Goal: Complete application form: Complete application form

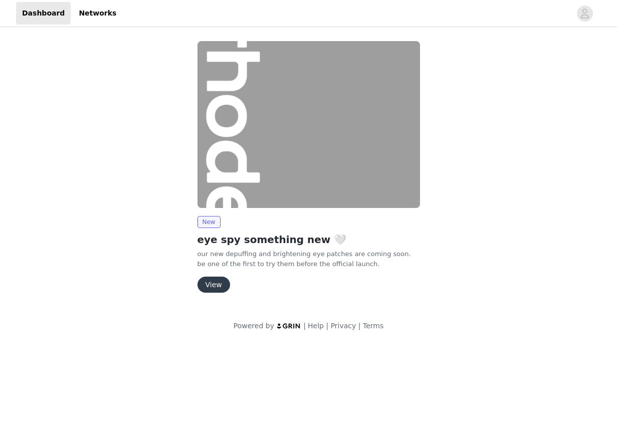
click at [211, 281] on button "View" at bounding box center [213, 285] width 33 height 16
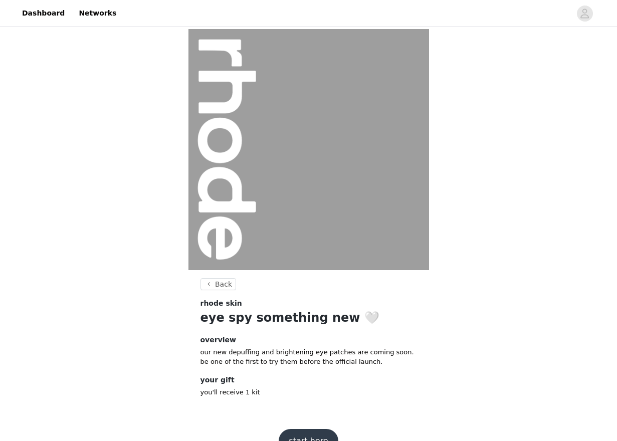
scroll to position [24, 0]
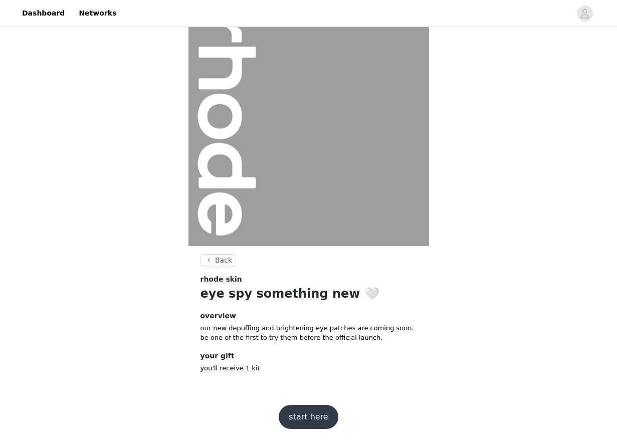
click at [315, 415] on button "start here" at bounding box center [308, 417] width 59 height 24
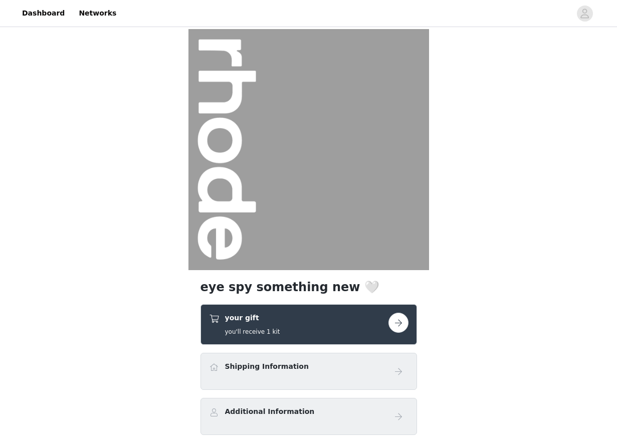
scroll to position [79, 0]
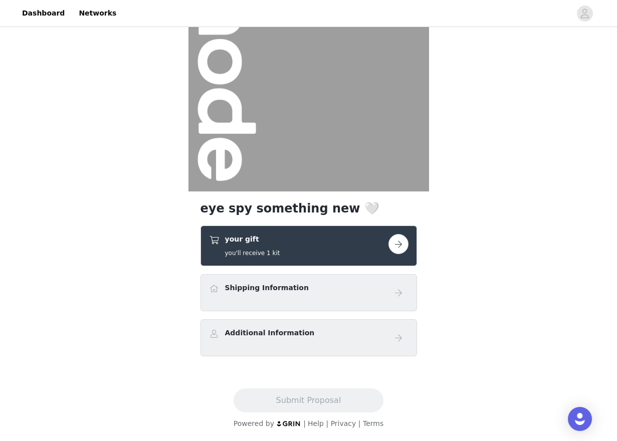
click at [406, 245] on button "button" at bounding box center [398, 244] width 20 height 20
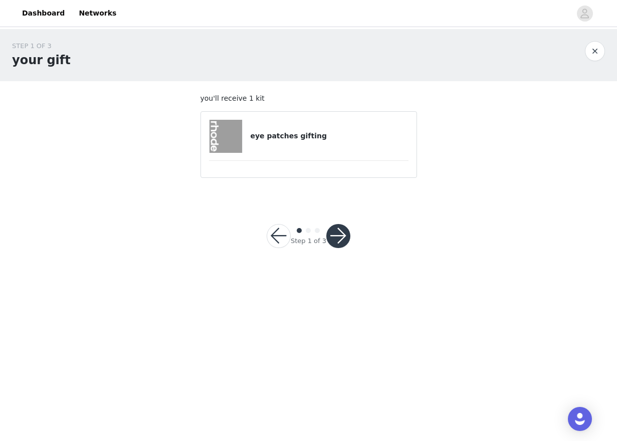
click at [339, 237] on button "button" at bounding box center [338, 236] width 24 height 24
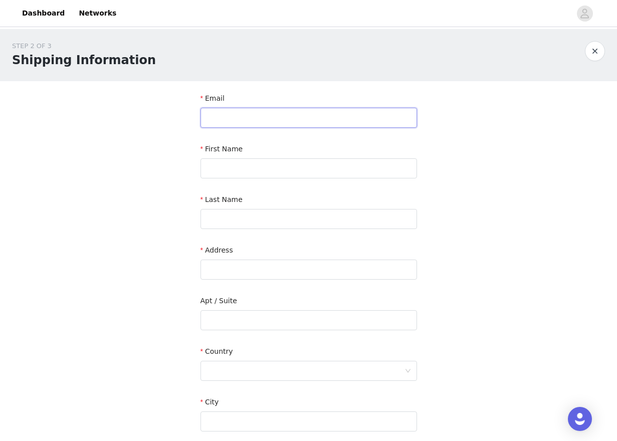
click at [272, 121] on input "text" at bounding box center [308, 118] width 216 height 20
type input "[EMAIL_ADDRESS][DOMAIN_NAME]"
type input "Kika"
type input "Lateef"
type input "[STREET_ADDRESS]"
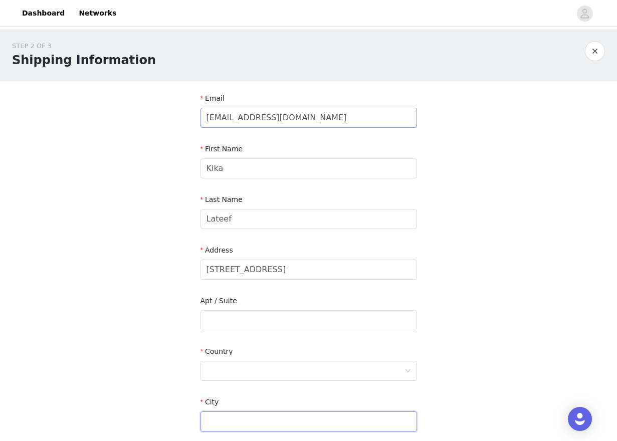
type input "Mount [PERSON_NAME]"
type input "6050"
type input "0423778807"
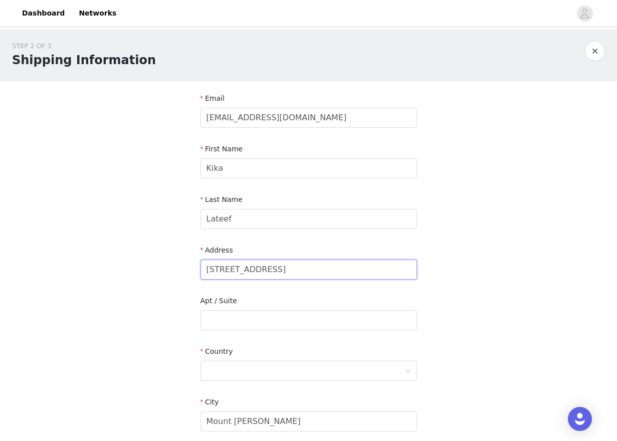
drag, startPoint x: 262, startPoint y: 270, endPoint x: 140, endPoint y: 270, distance: 122.7
click at [140, 270] on div "STEP 2 OF 3 Shipping Information Email [EMAIL_ADDRESS][DOMAIN_NAME] First Name …" at bounding box center [308, 294] width 617 height 531
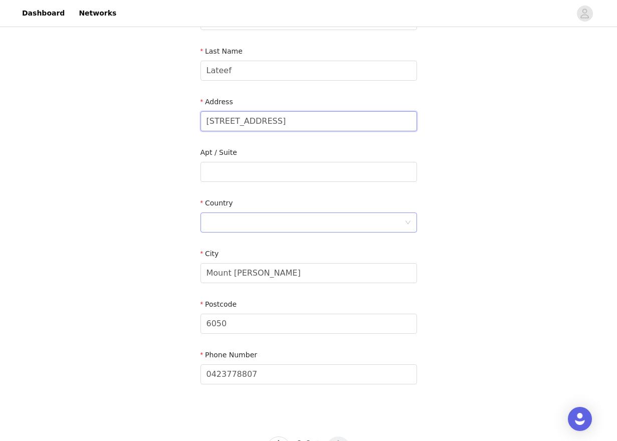
scroll to position [150, 0]
type input "[STREET_ADDRESS]"
click at [247, 216] on div at bounding box center [305, 220] width 198 height 19
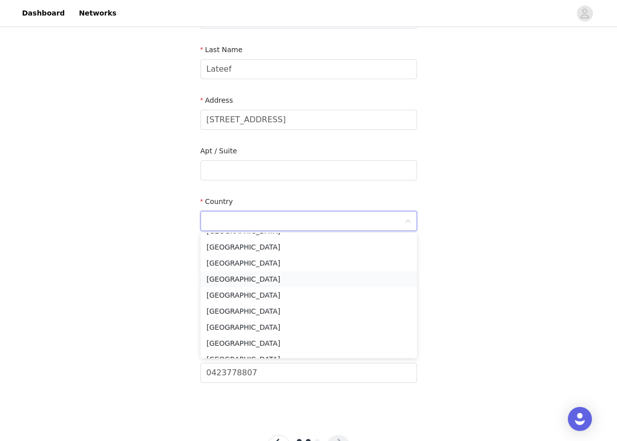
scroll to position [37, 0]
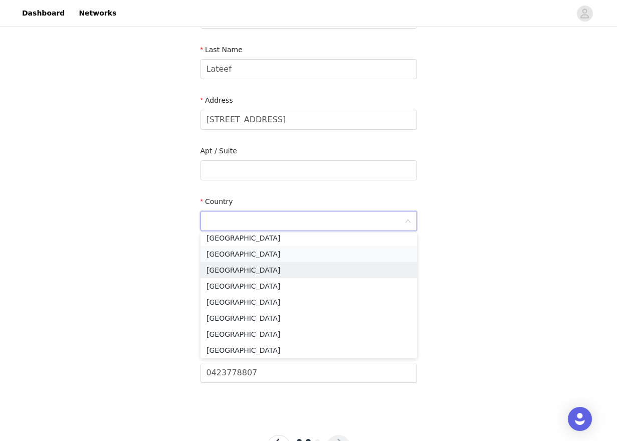
click at [222, 261] on li "[GEOGRAPHIC_DATA]" at bounding box center [308, 254] width 216 height 16
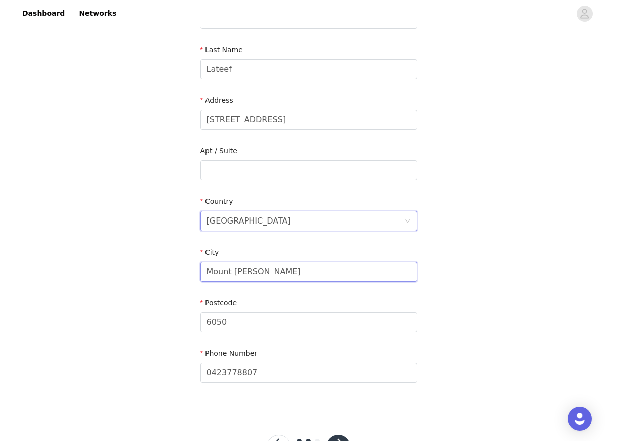
click at [222, 261] on input "Mount [PERSON_NAME]" at bounding box center [308, 271] width 216 height 20
click at [225, 260] on div "City" at bounding box center [308, 254] width 216 height 15
drag, startPoint x: 276, startPoint y: 278, endPoint x: 163, endPoint y: 276, distance: 113.2
click at [163, 276] on div "STEP 2 OF 3 Shipping Information Email [EMAIL_ADDRESS][DOMAIN_NAME] First Name …" at bounding box center [308, 170] width 617 height 582
type input "[PERSON_NAME]"
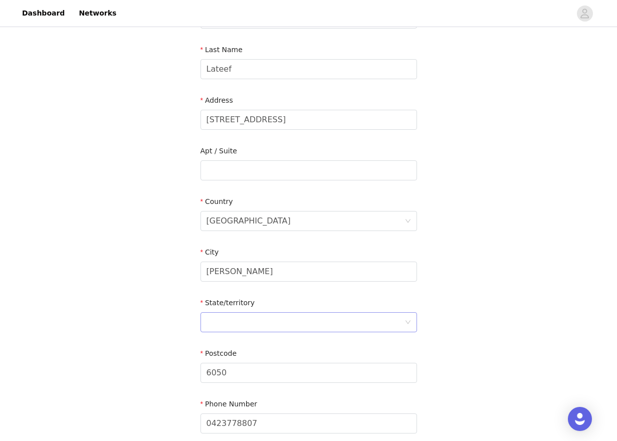
click at [236, 330] on div at bounding box center [305, 322] width 198 height 19
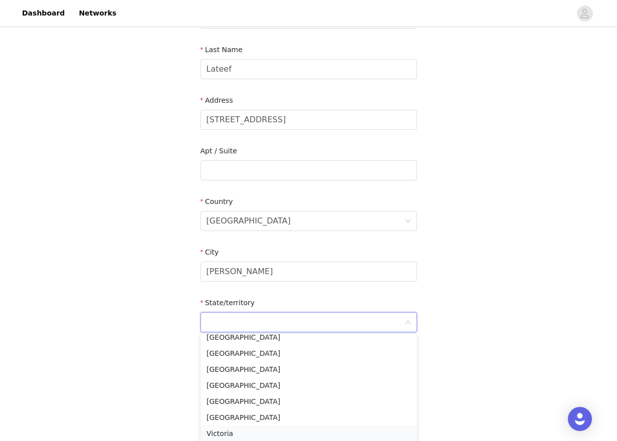
scroll to position [230, 0]
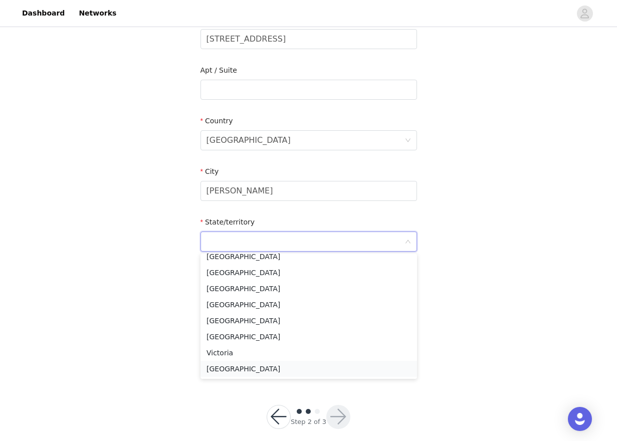
click at [241, 370] on li "[GEOGRAPHIC_DATA]" at bounding box center [308, 369] width 216 height 16
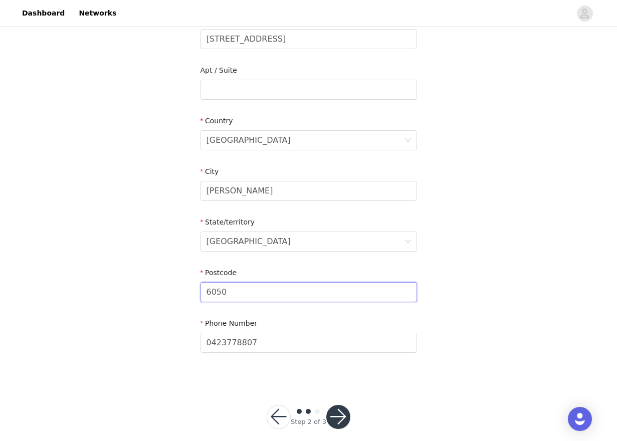
click at [241, 284] on input "6050" at bounding box center [308, 292] width 216 height 20
click at [232, 297] on input "6050" at bounding box center [308, 292] width 216 height 20
type input "6062"
click at [244, 342] on input "0423778807" at bounding box center [308, 343] width 216 height 20
click at [450, 350] on div "STEP 2 OF 3 Shipping Information Email [EMAIL_ADDRESS][DOMAIN_NAME] First Name …" at bounding box center [308, 90] width 617 height 582
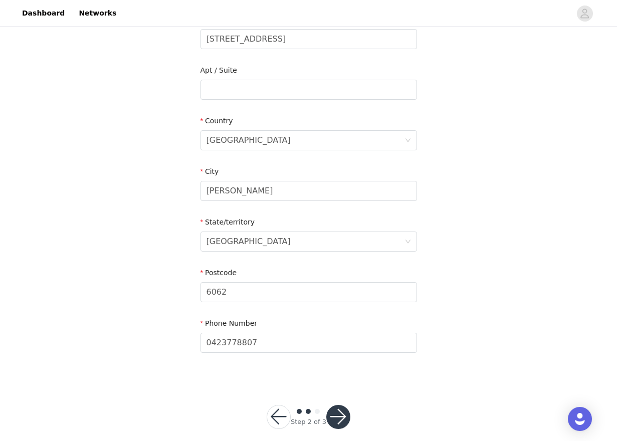
click at [345, 414] on button "button" at bounding box center [338, 417] width 24 height 24
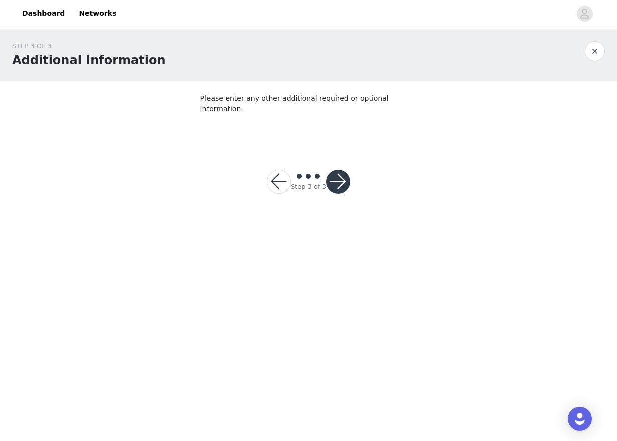
click at [337, 170] on button "button" at bounding box center [338, 182] width 24 height 24
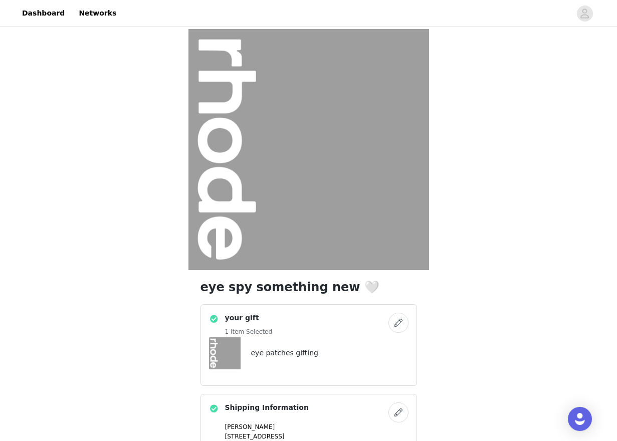
scroll to position [158, 0]
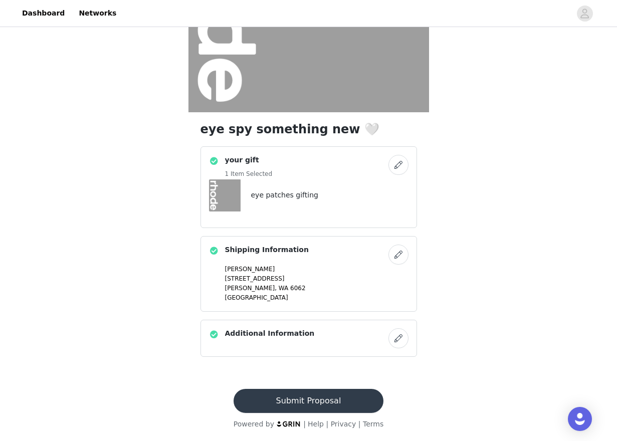
click at [299, 401] on button "Submit Proposal" at bounding box center [308, 401] width 150 height 24
